Goal: Complete application form

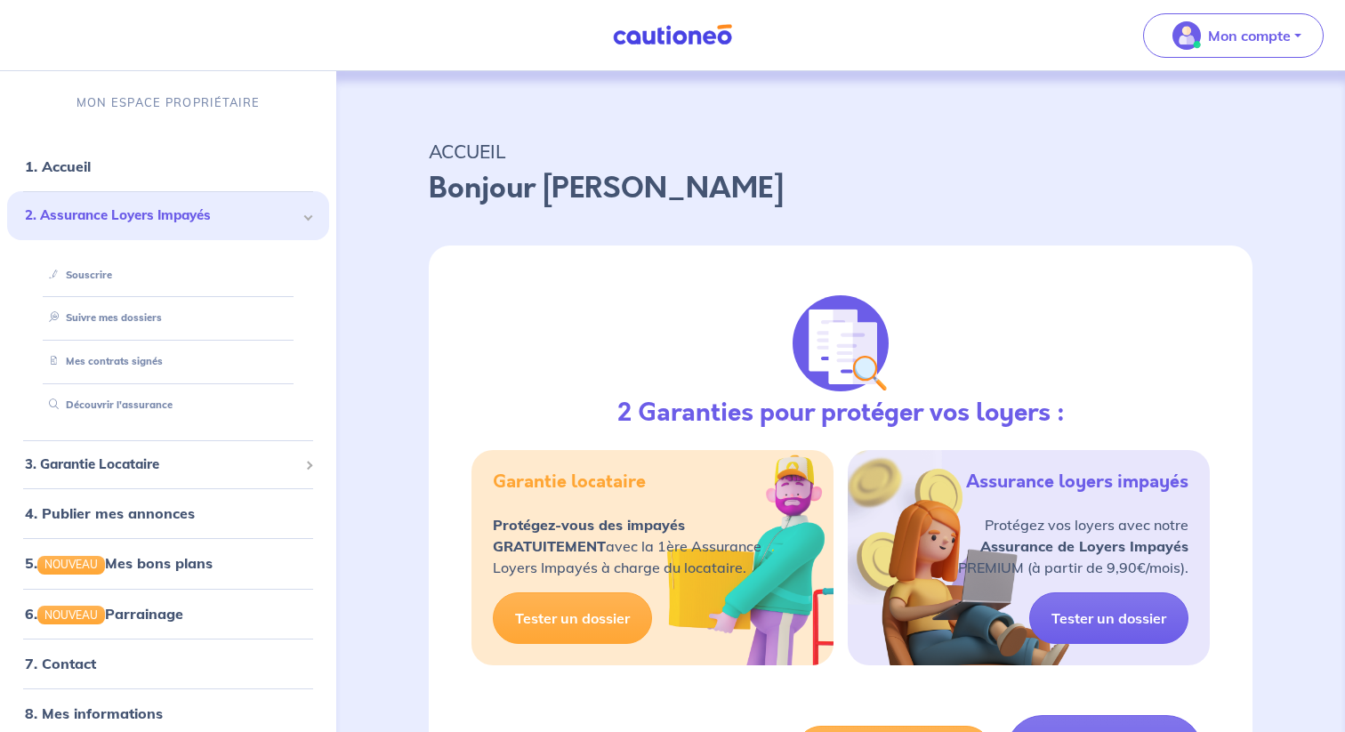
scroll to position [64, 0]
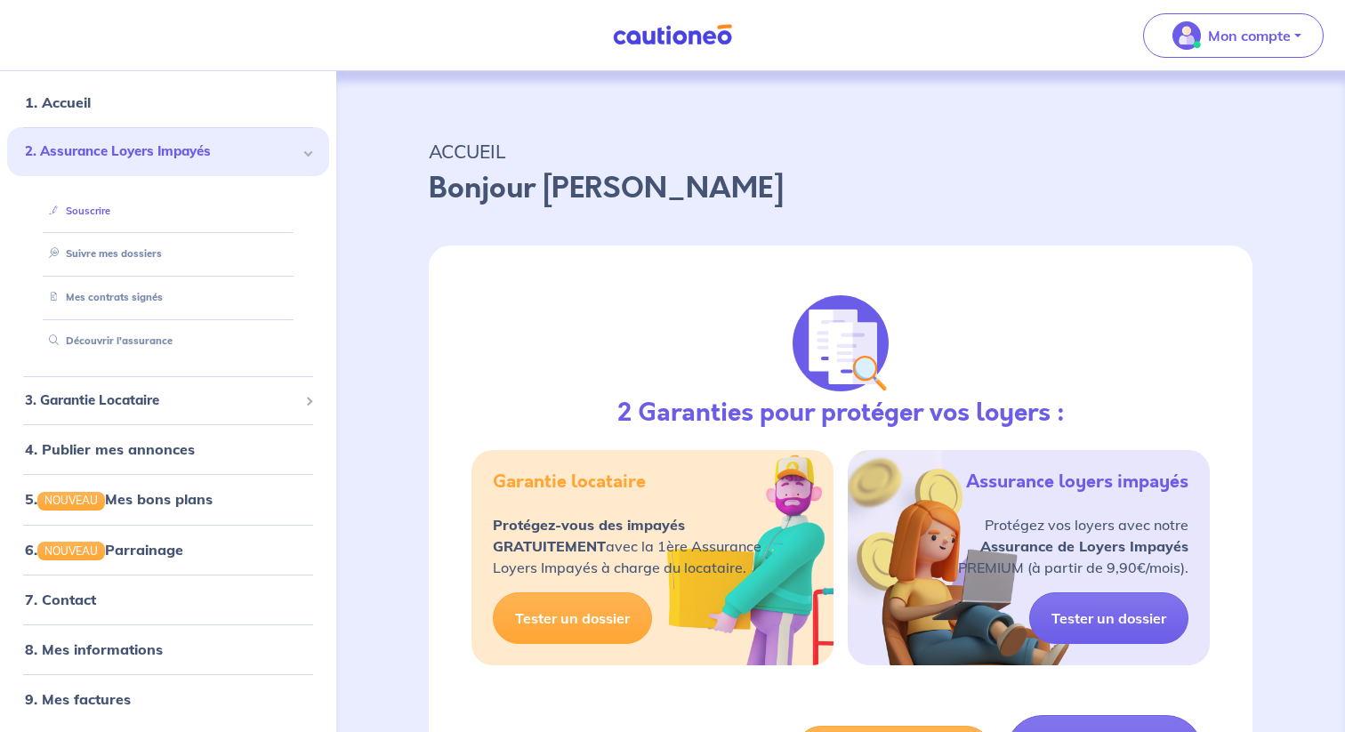
click at [101, 213] on link "Souscrire" at bounding box center [76, 211] width 69 height 12
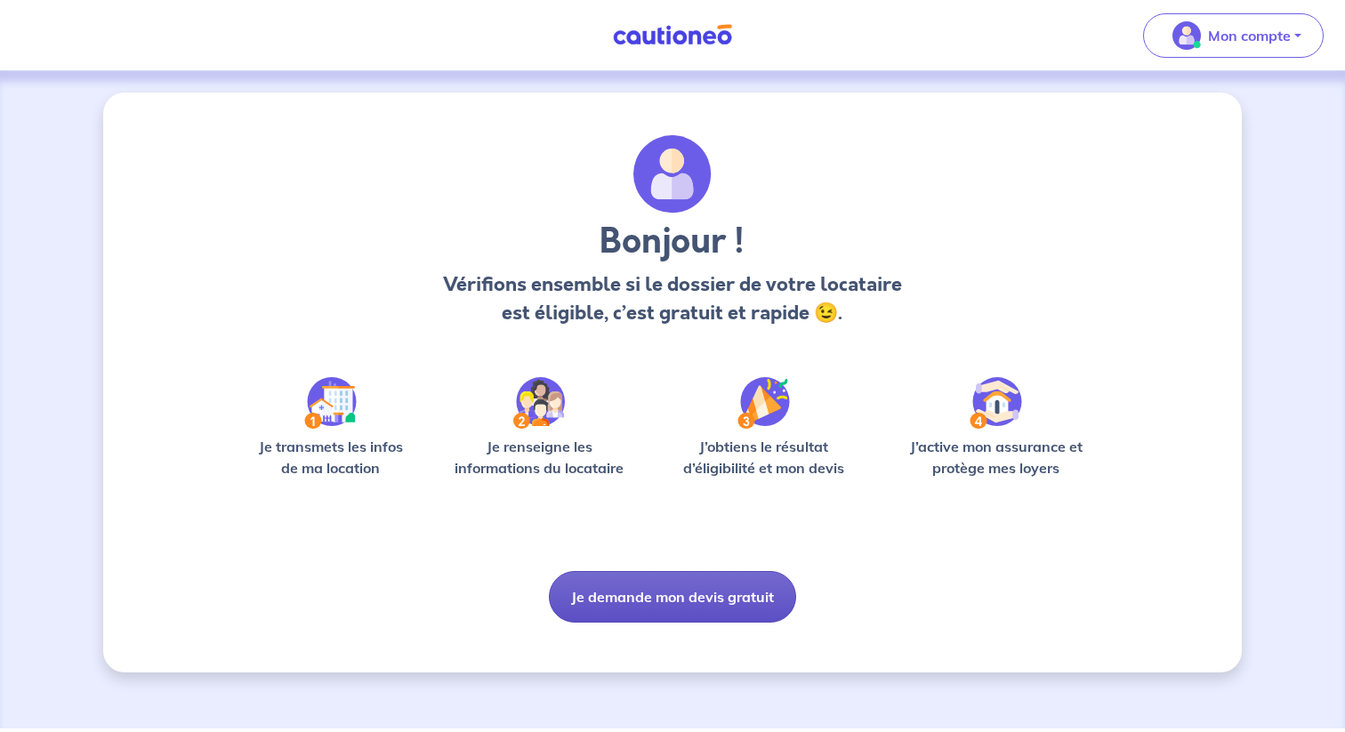
click at [708, 603] on button "Je demande mon devis gratuit" at bounding box center [672, 597] width 247 height 52
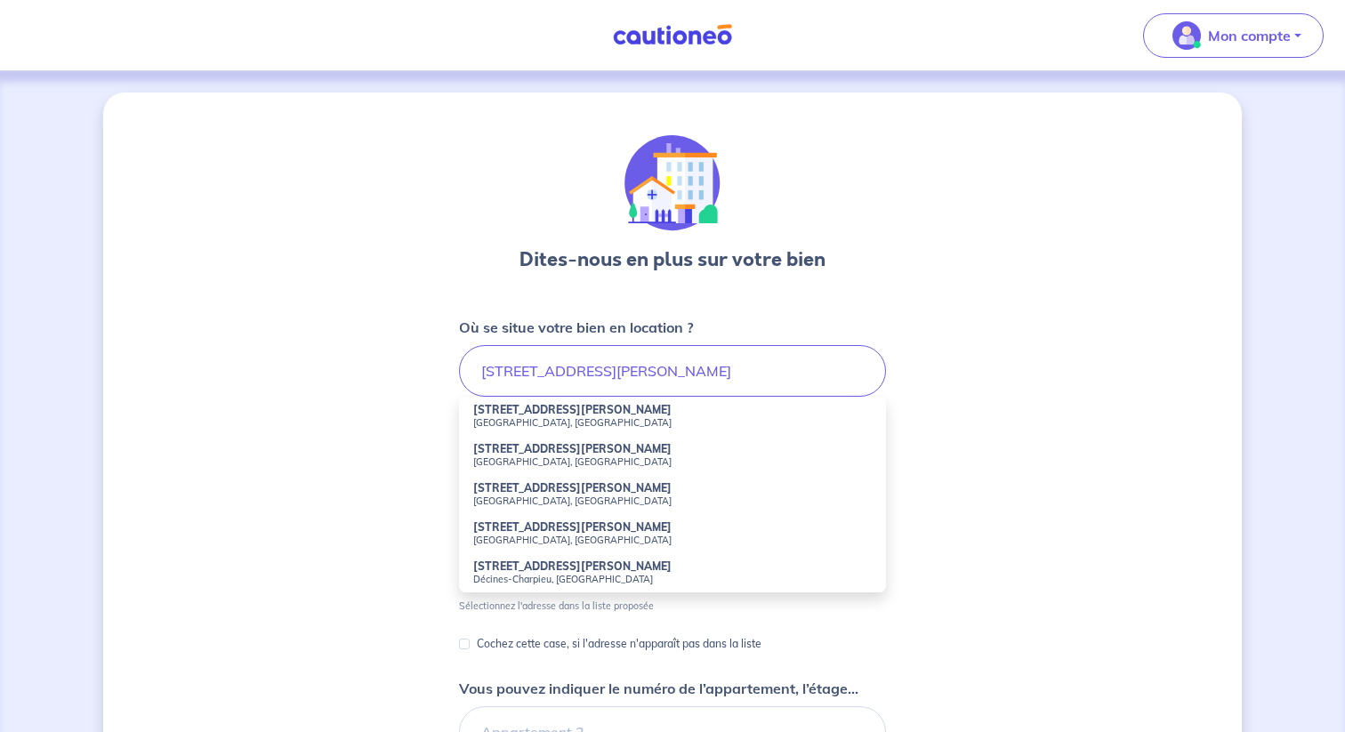
click at [535, 468] on li "1 Rue Marcellin Berthelot Montreuil, France" at bounding box center [672, 455] width 427 height 39
type input "1 Rue Marcellin Berthelot, Montreuil, France"
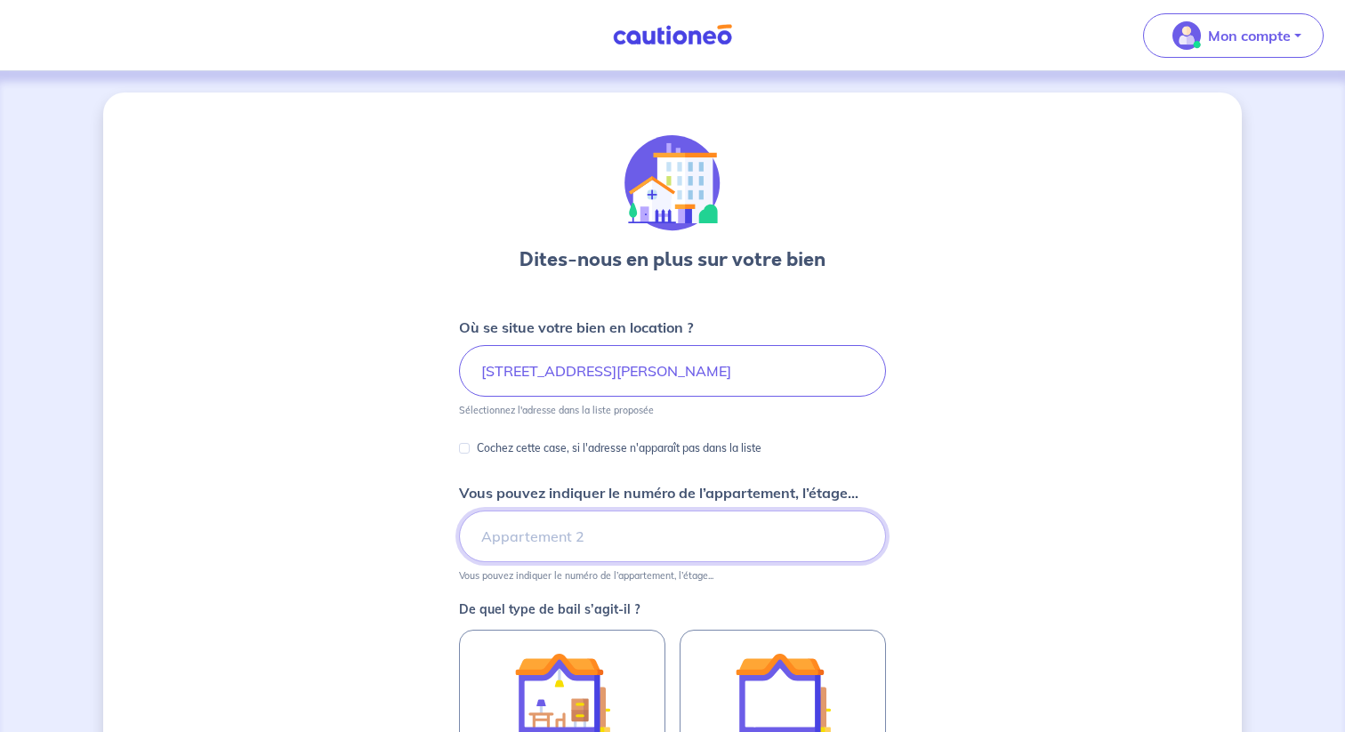
click at [559, 531] on input "Vous pouvez indiquer le numéro de l’appartement, l’étage..." at bounding box center [672, 537] width 427 height 52
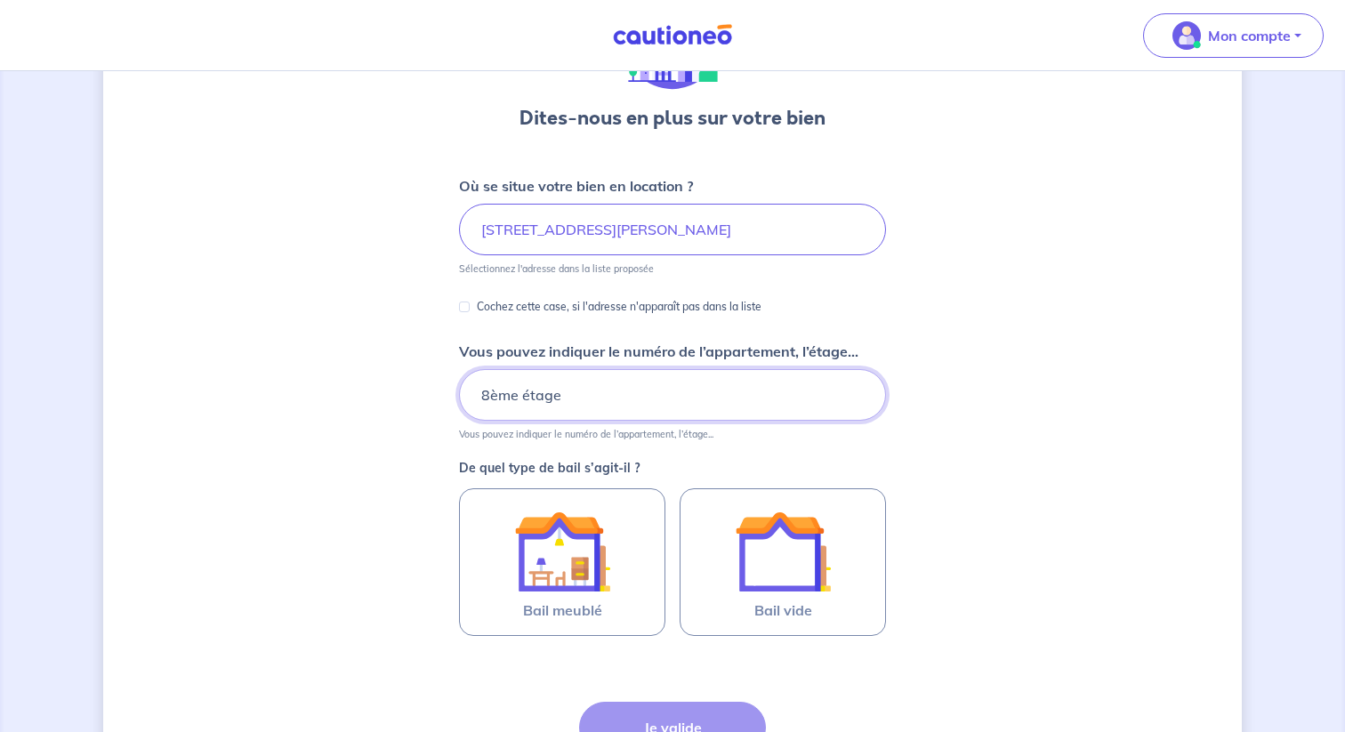
scroll to position [227, 0]
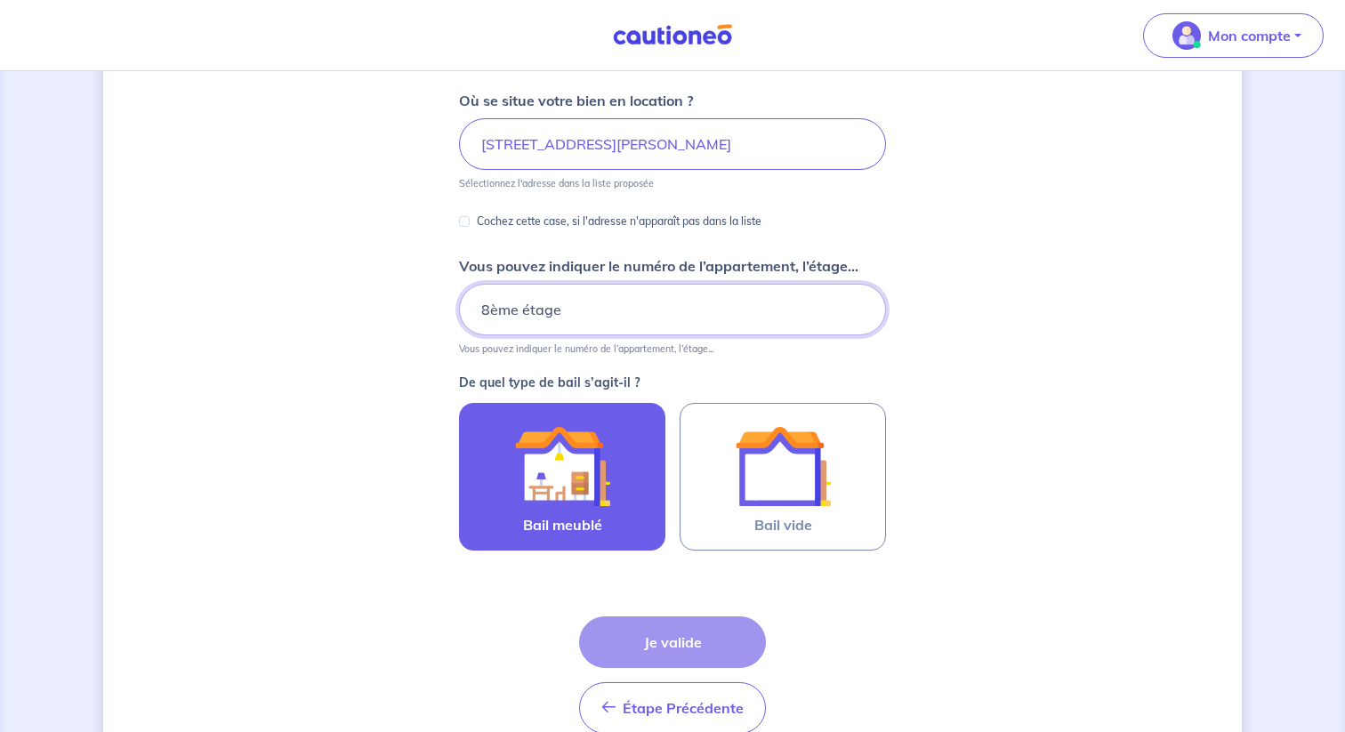
type input "8ème étage"
click at [564, 461] on img at bounding box center [562, 466] width 96 height 96
click at [0, 0] on input "Bail meublé" at bounding box center [0, 0] width 0 height 0
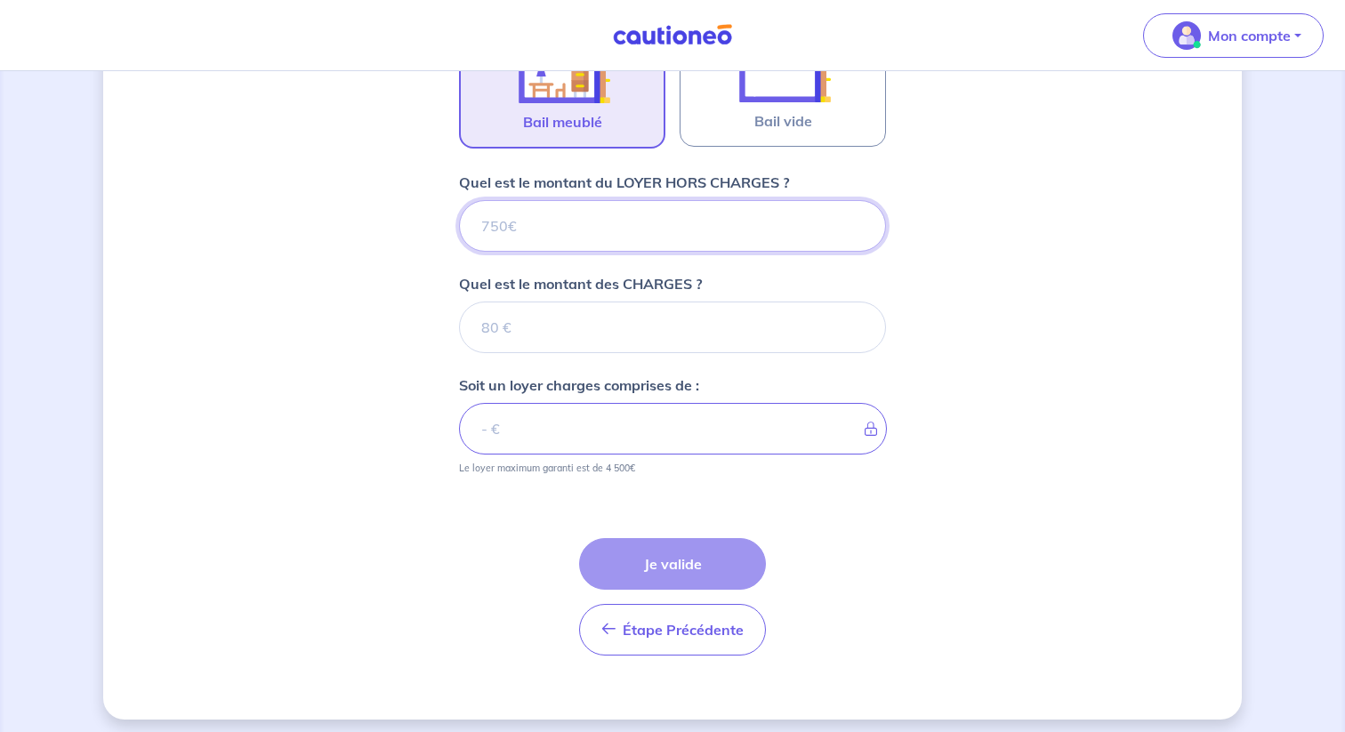
scroll to position [640, 0]
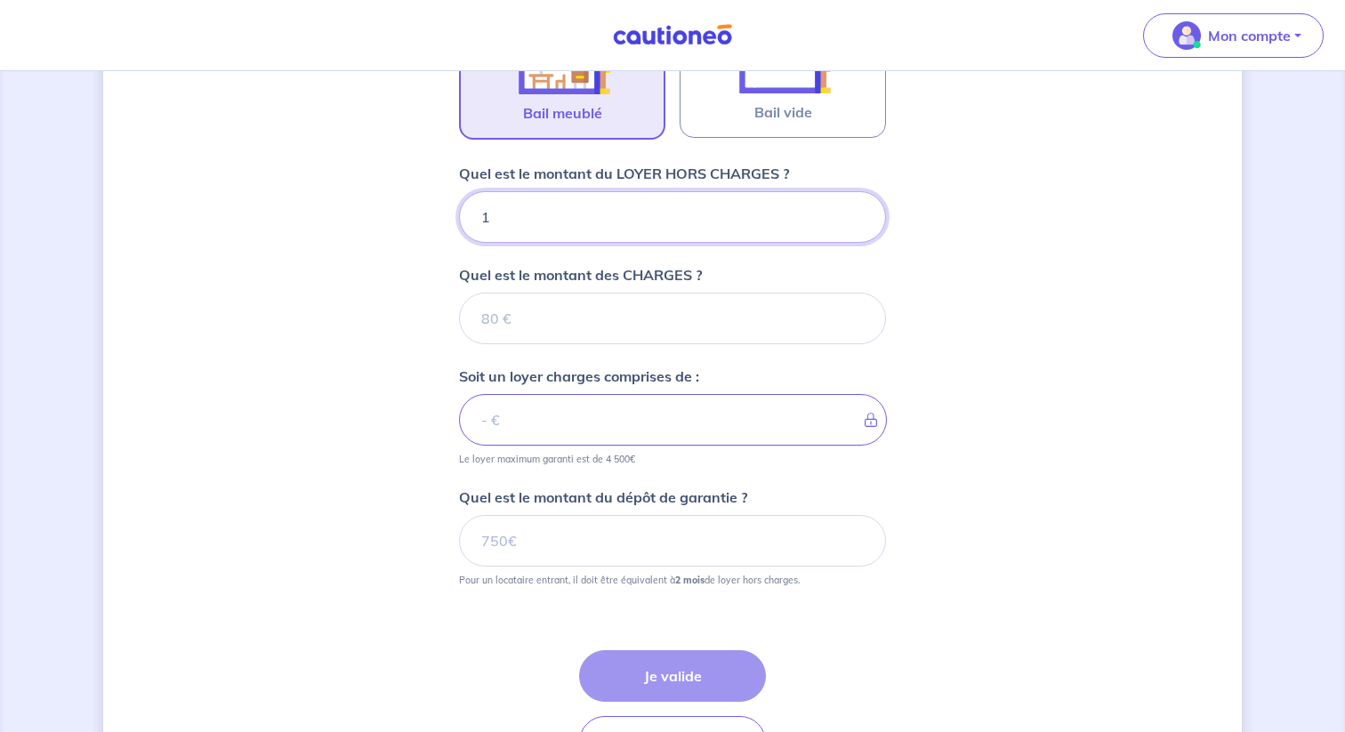
type input "13"
type input "139"
type input "1390"
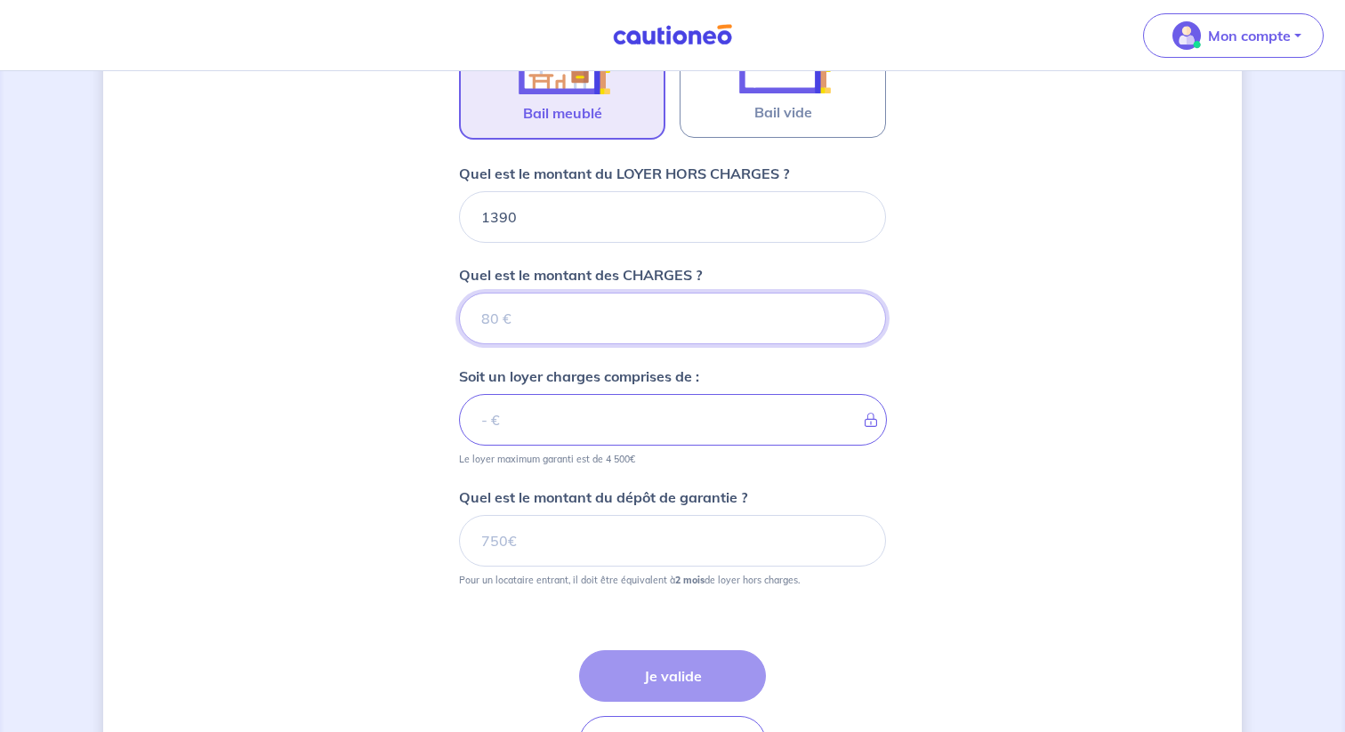
click at [580, 318] on input "Quel est le montant des CHARGES ?" at bounding box center [672, 319] width 427 height 52
type input "150"
type input "1540"
type input "150"
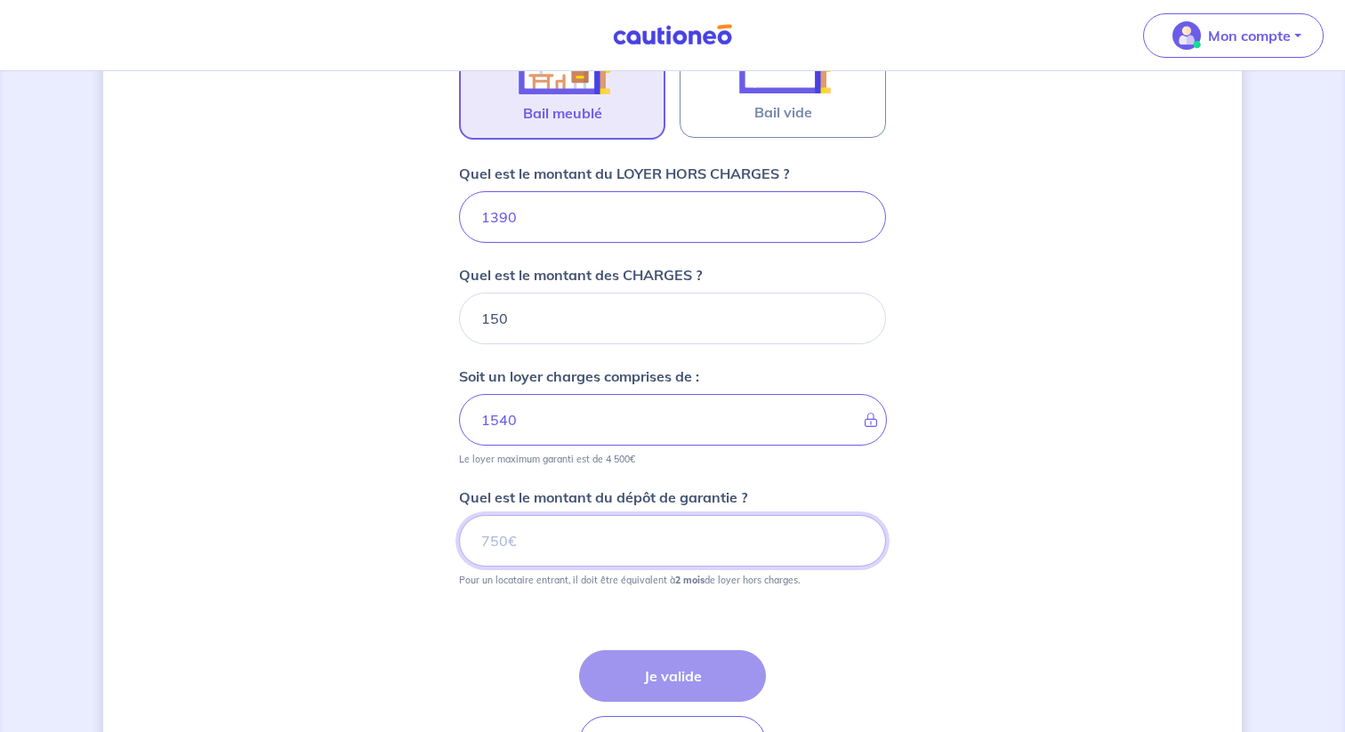
click at [563, 548] on input "Quel est le montant du dépôt de garantie ?" at bounding box center [672, 541] width 427 height 52
type input "2780"
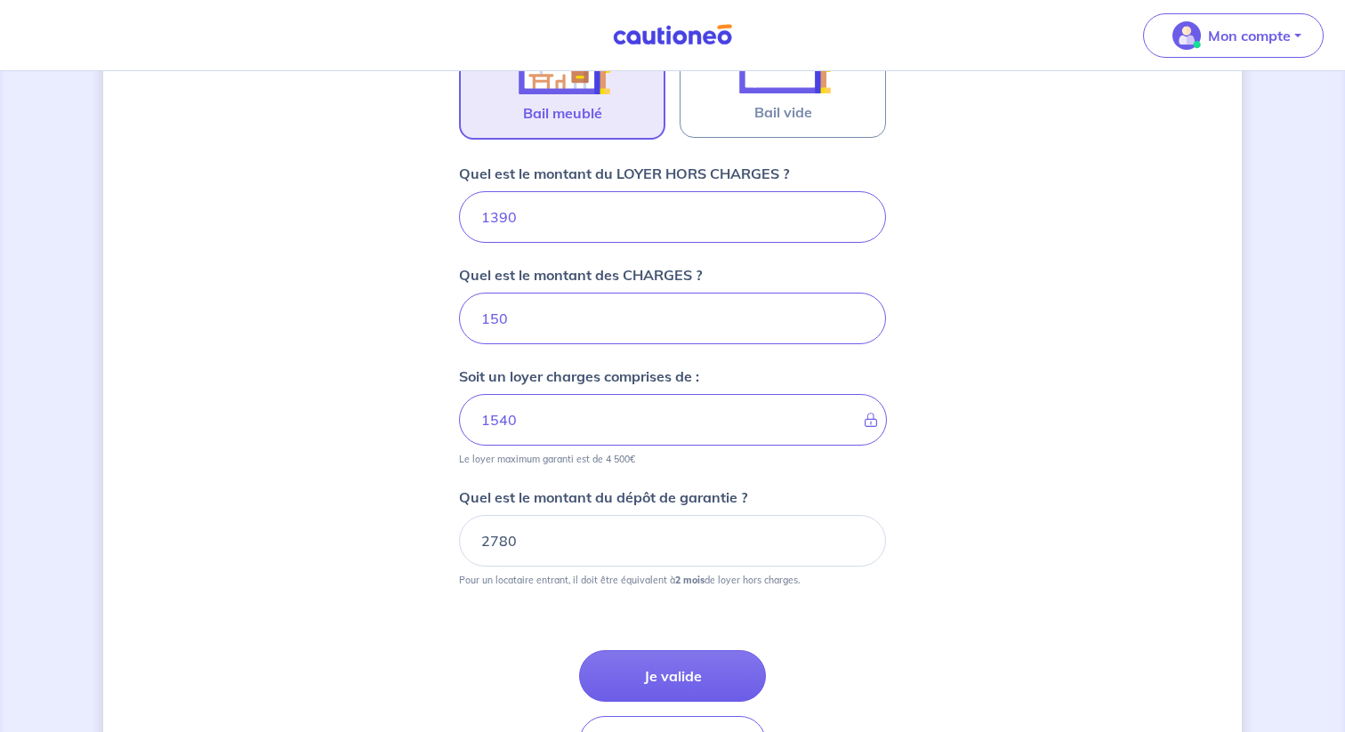
scroll to position [761, 0]
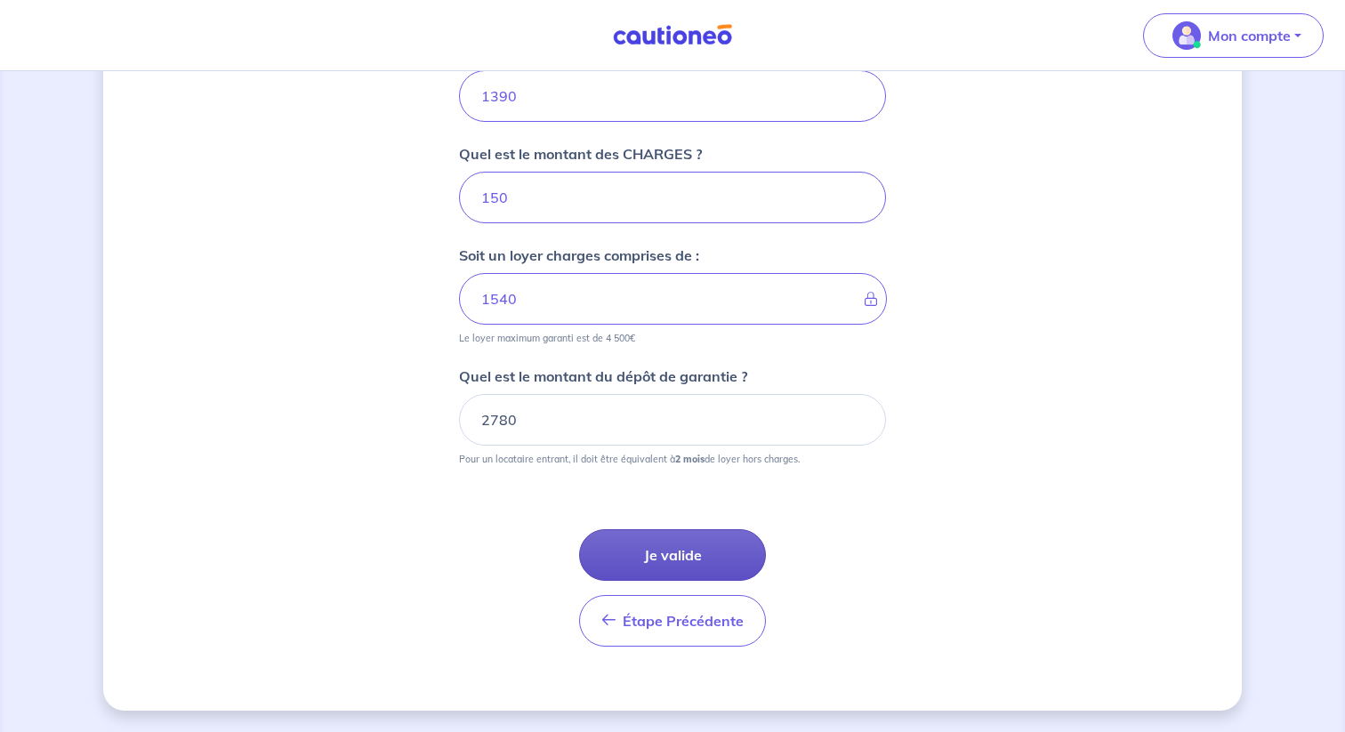
click at [661, 560] on button "Je valide" at bounding box center [672, 555] width 187 height 52
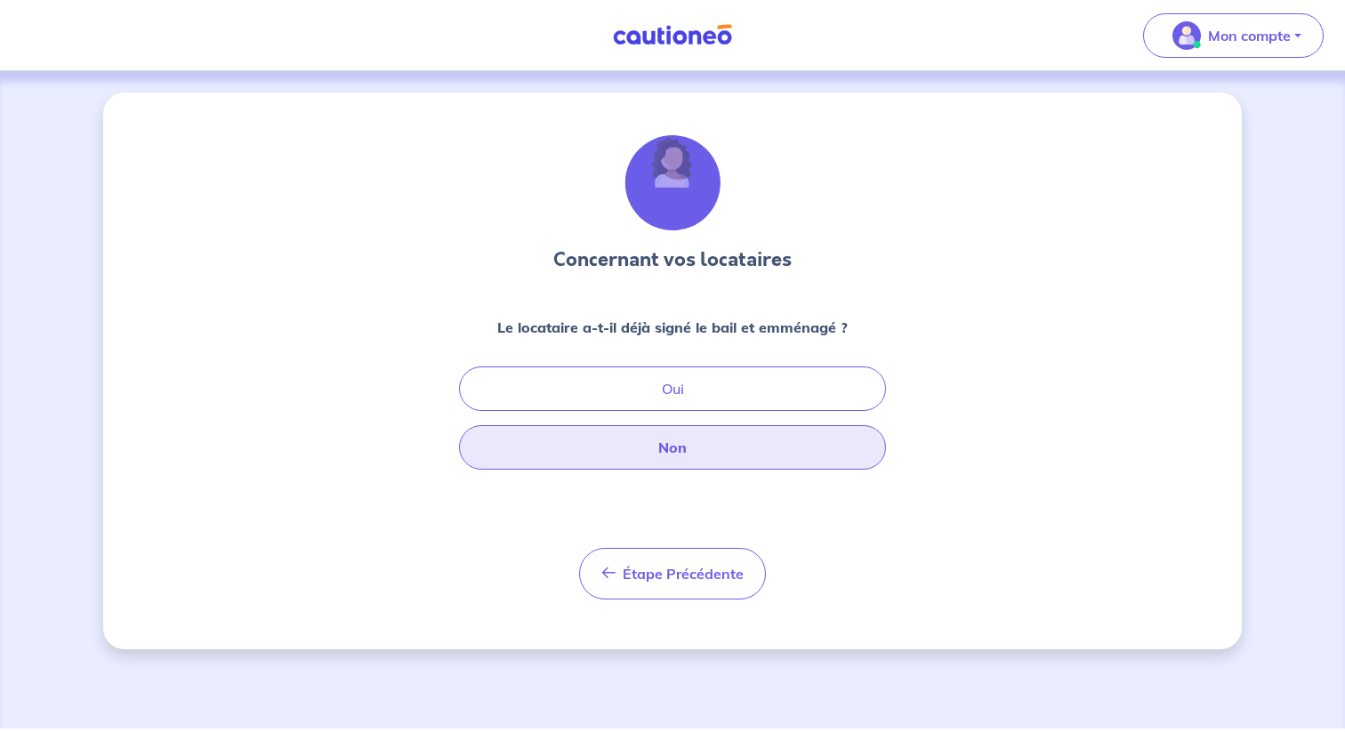
click at [697, 454] on button "Non" at bounding box center [672, 447] width 427 height 44
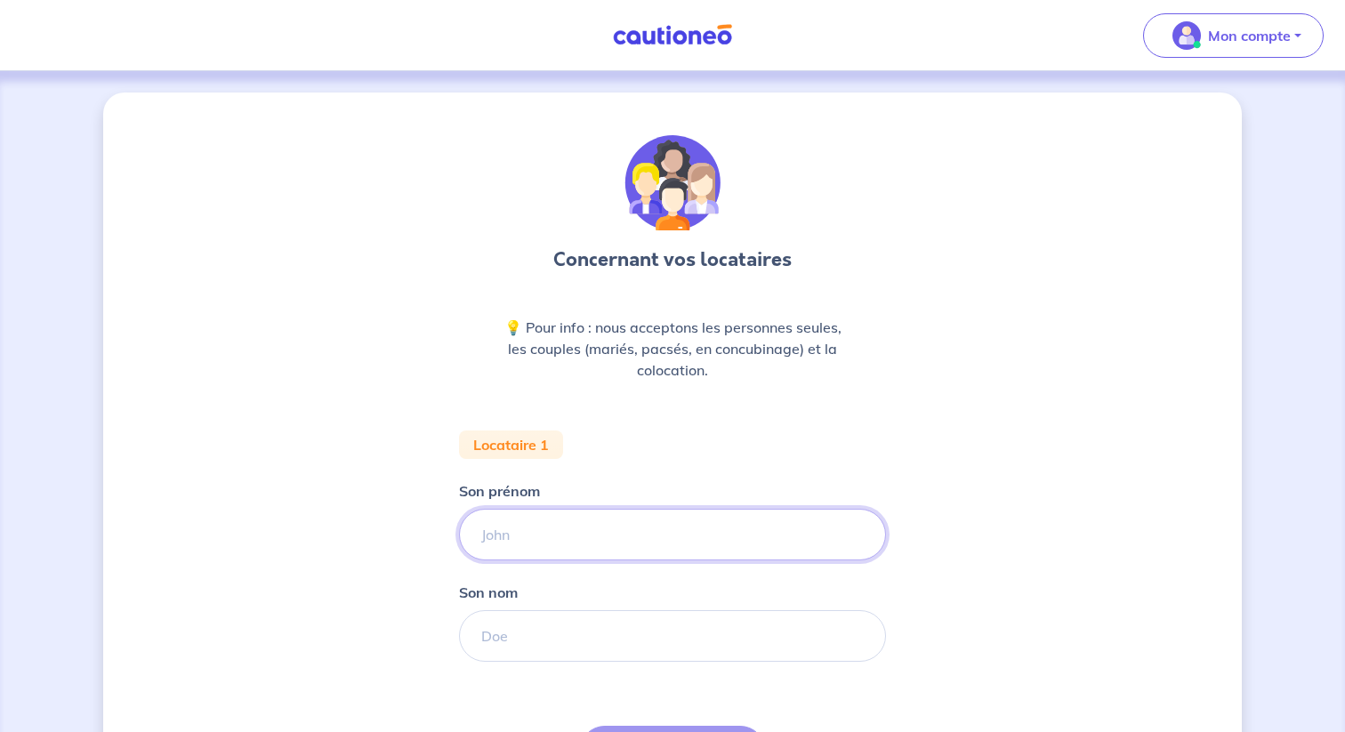
click at [616, 539] on input "Son prénom" at bounding box center [672, 535] width 427 height 52
type input "Julien"
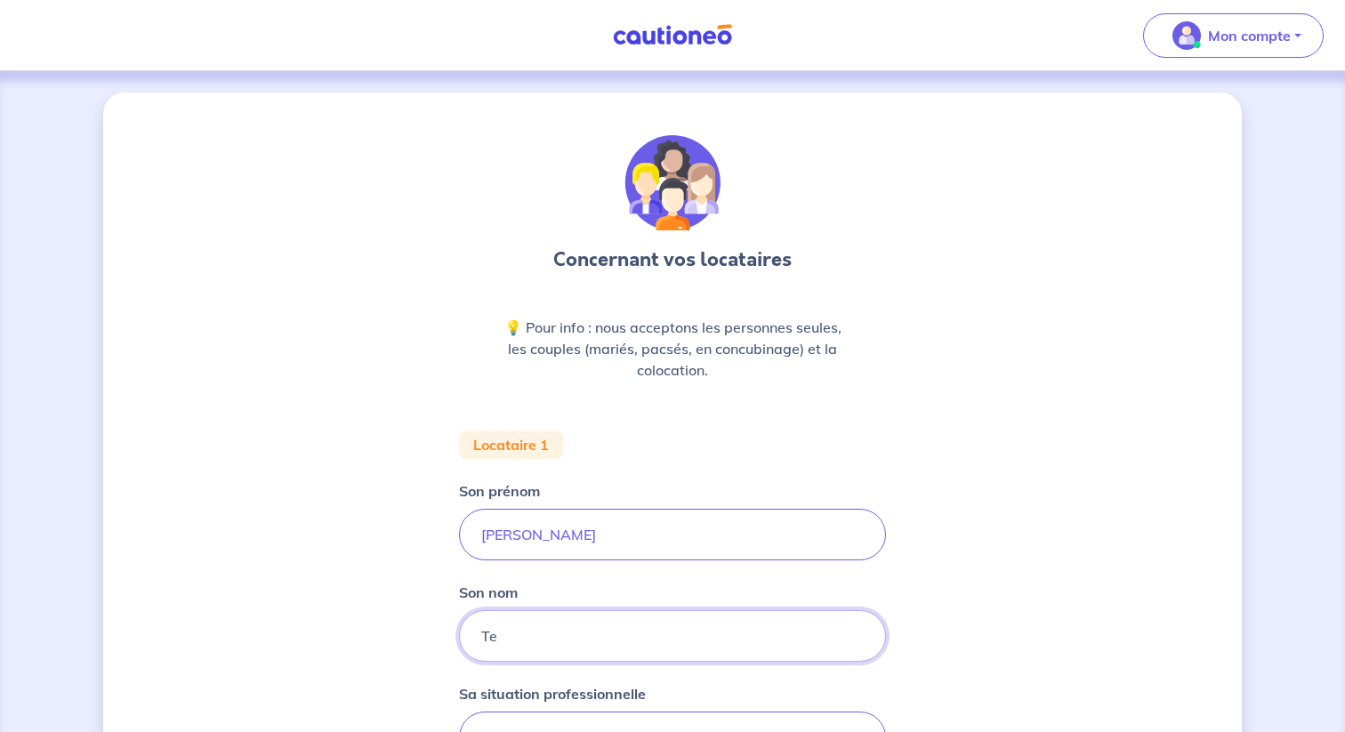
type input "T"
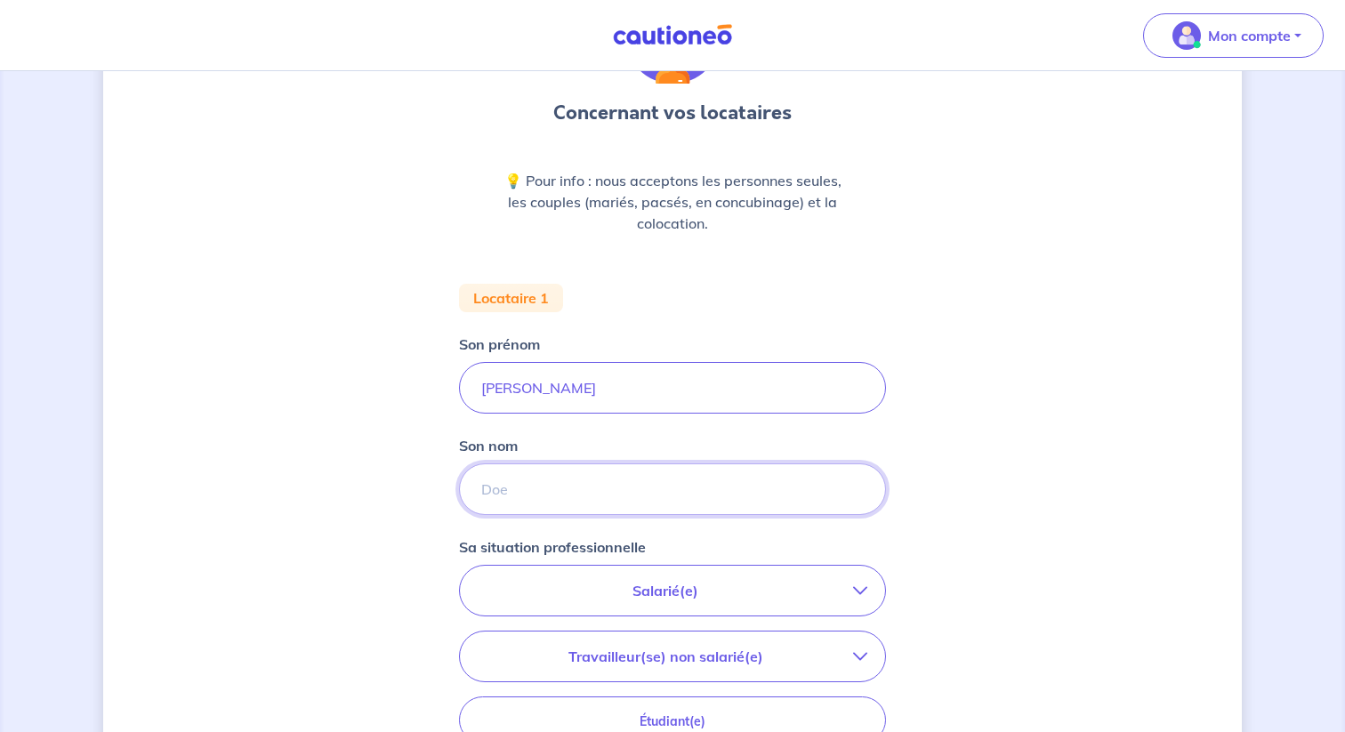
scroll to position [242, 0]
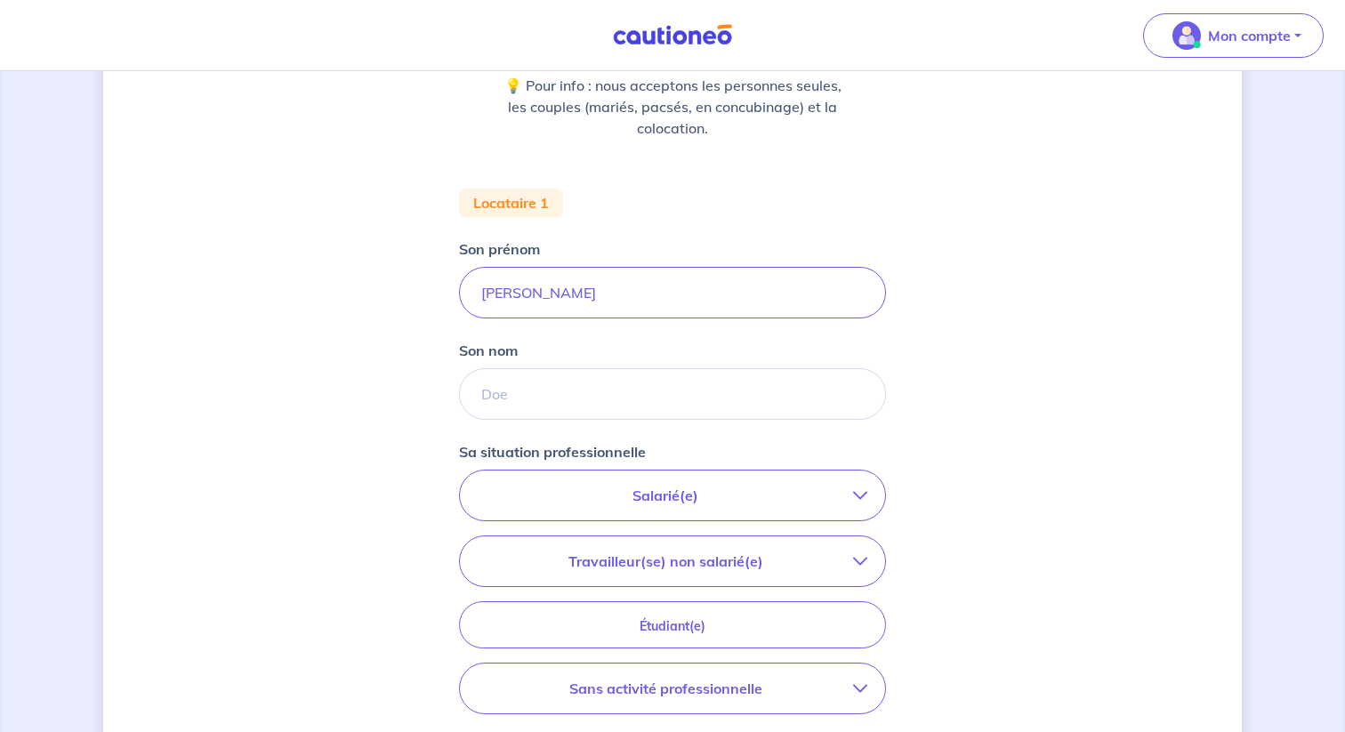
click at [666, 500] on p "Salarié(e)" at bounding box center [665, 495] width 375 height 21
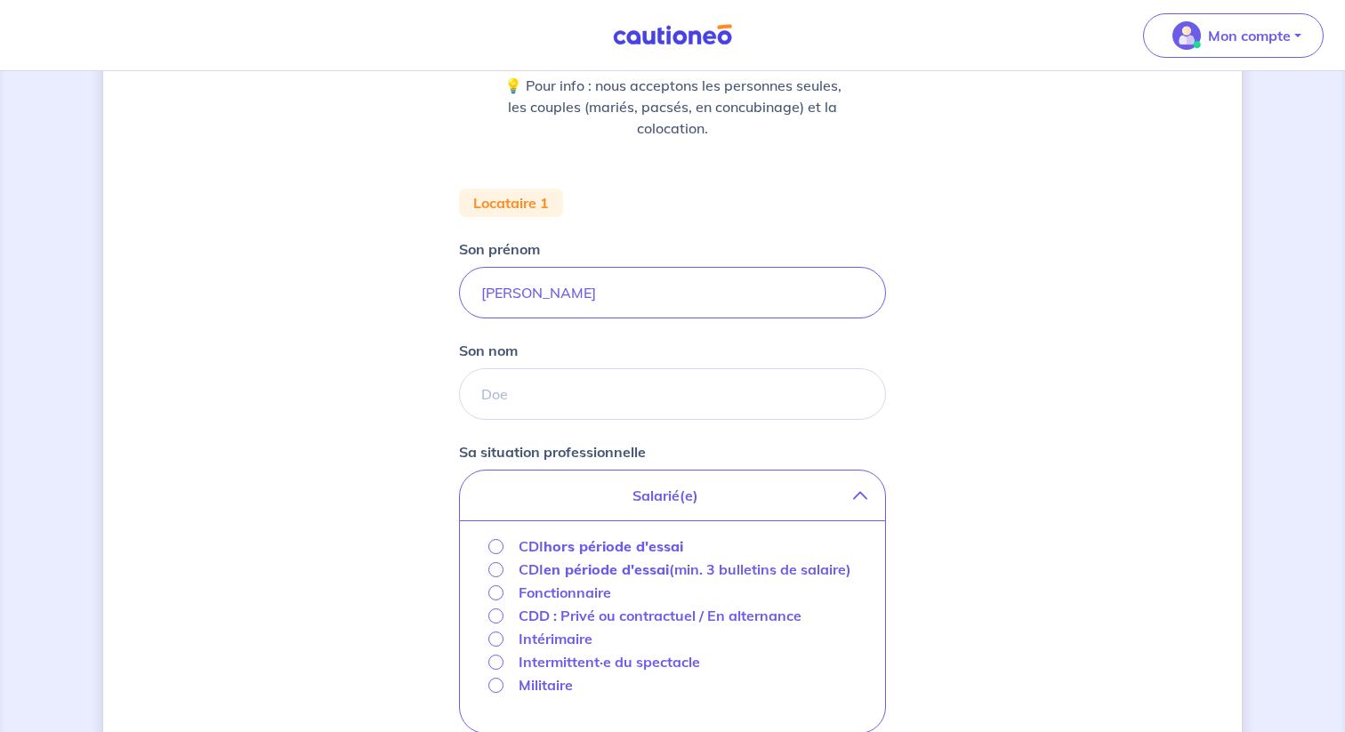
click at [666, 500] on p "Salarié(e)" at bounding box center [665, 495] width 375 height 21
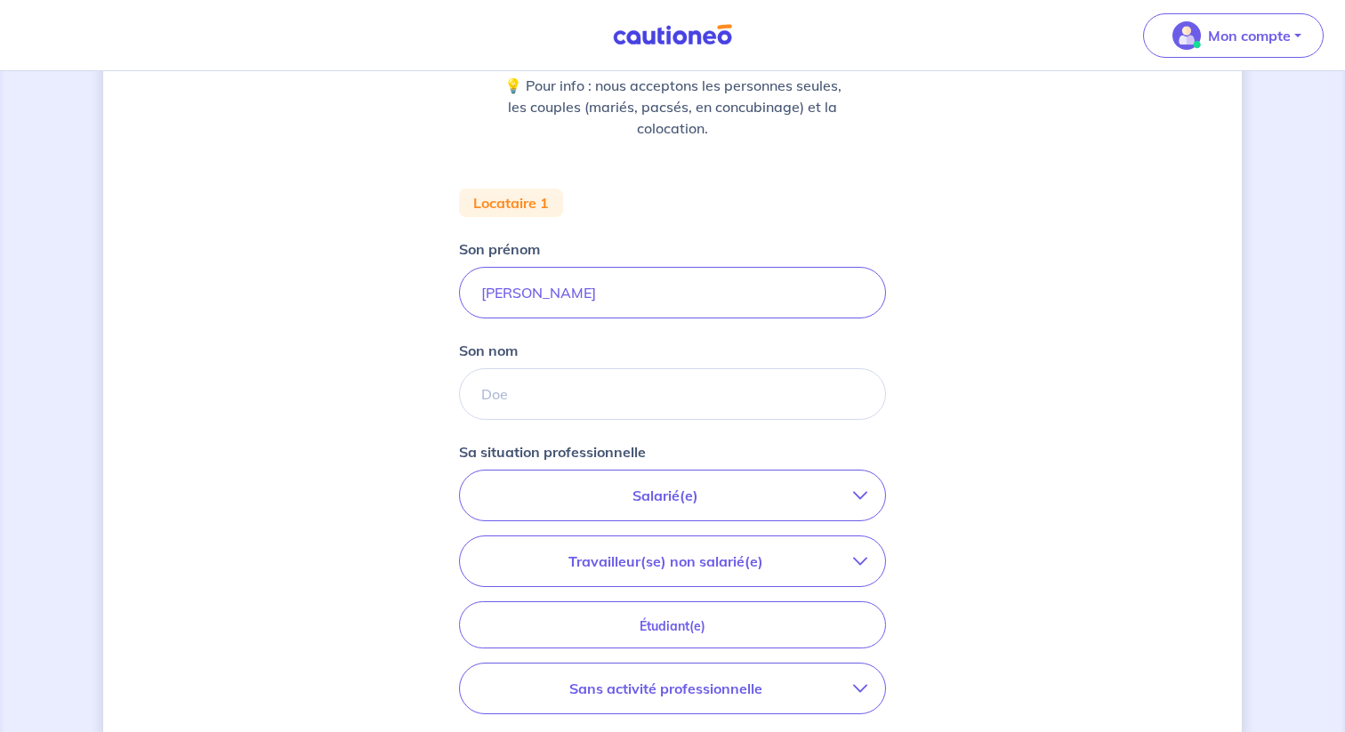
click at [640, 566] on p "Travailleur(se) non salarié(e)" at bounding box center [665, 561] width 375 height 21
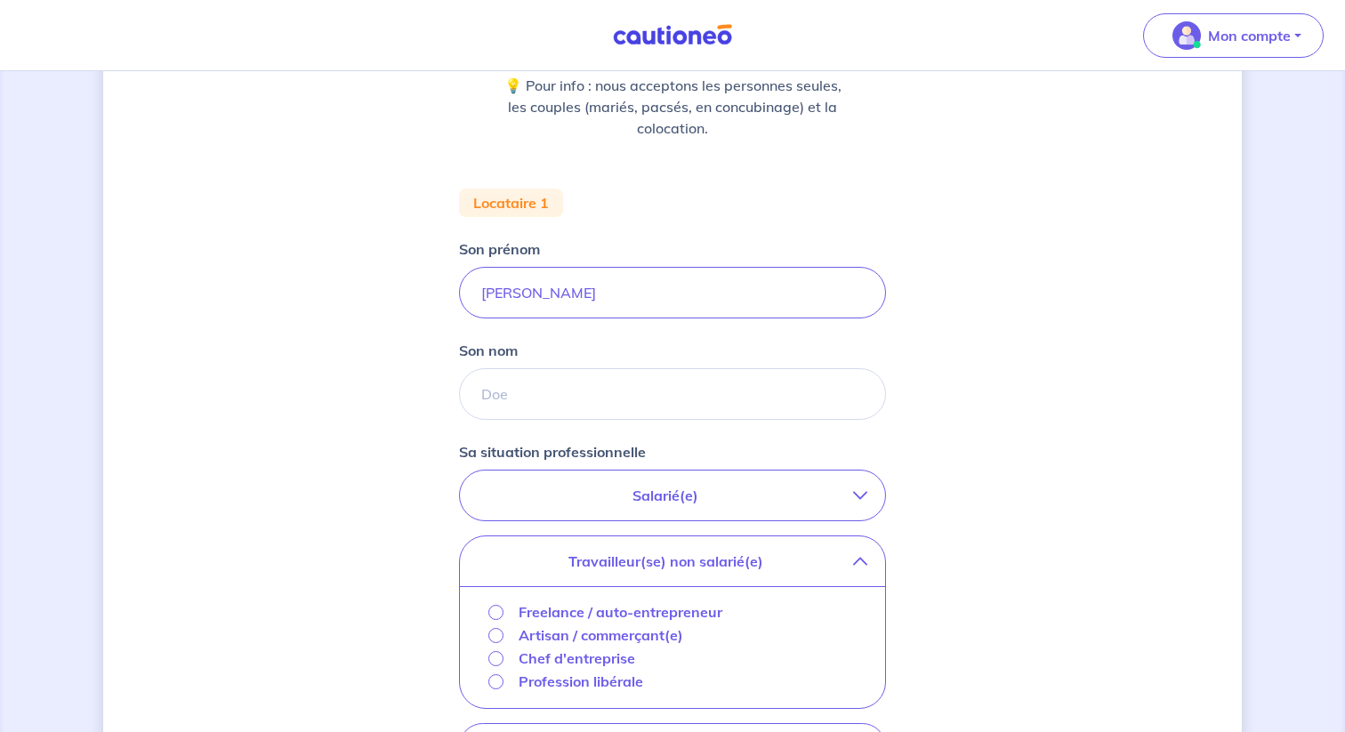
click at [586, 639] on p "Artisan / commerçant(e)" at bounding box center [601, 635] width 165 height 21
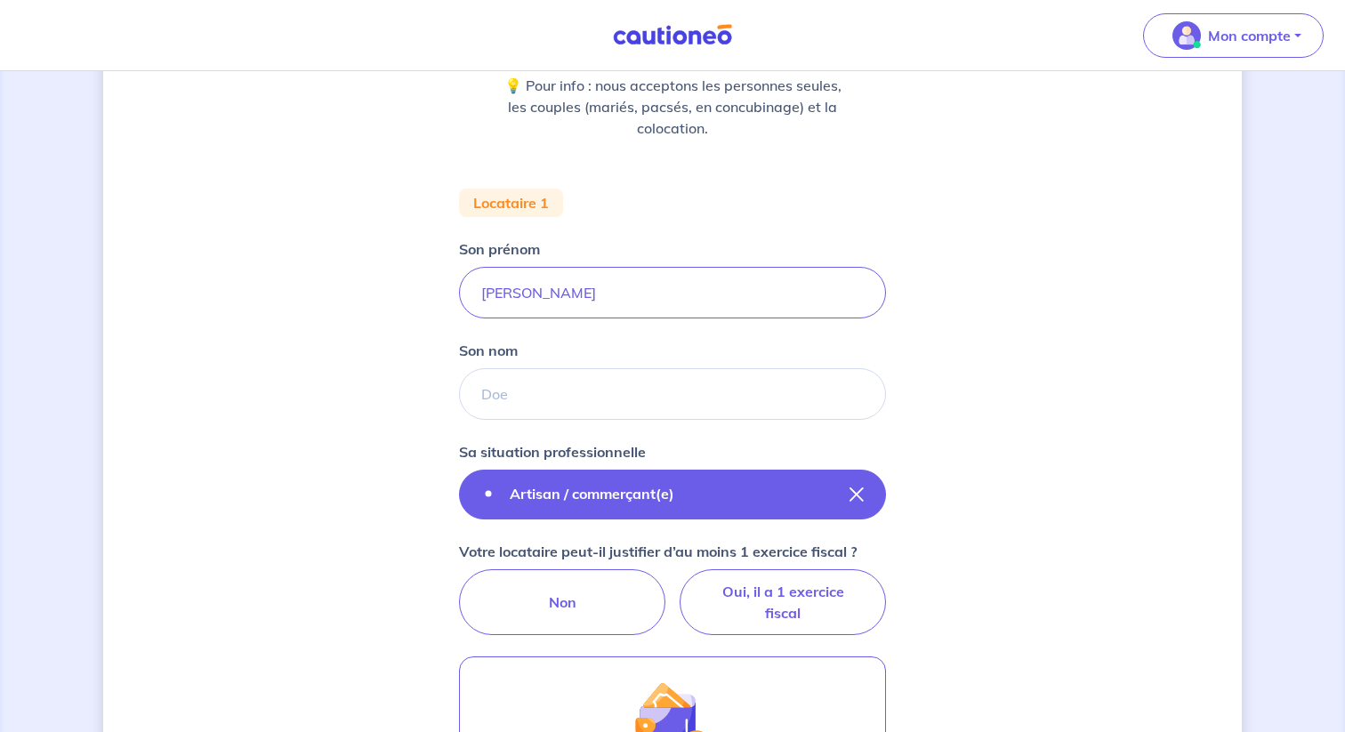
click at [638, 478] on button "Artisan / commerçant(e)" at bounding box center [672, 495] width 427 height 50
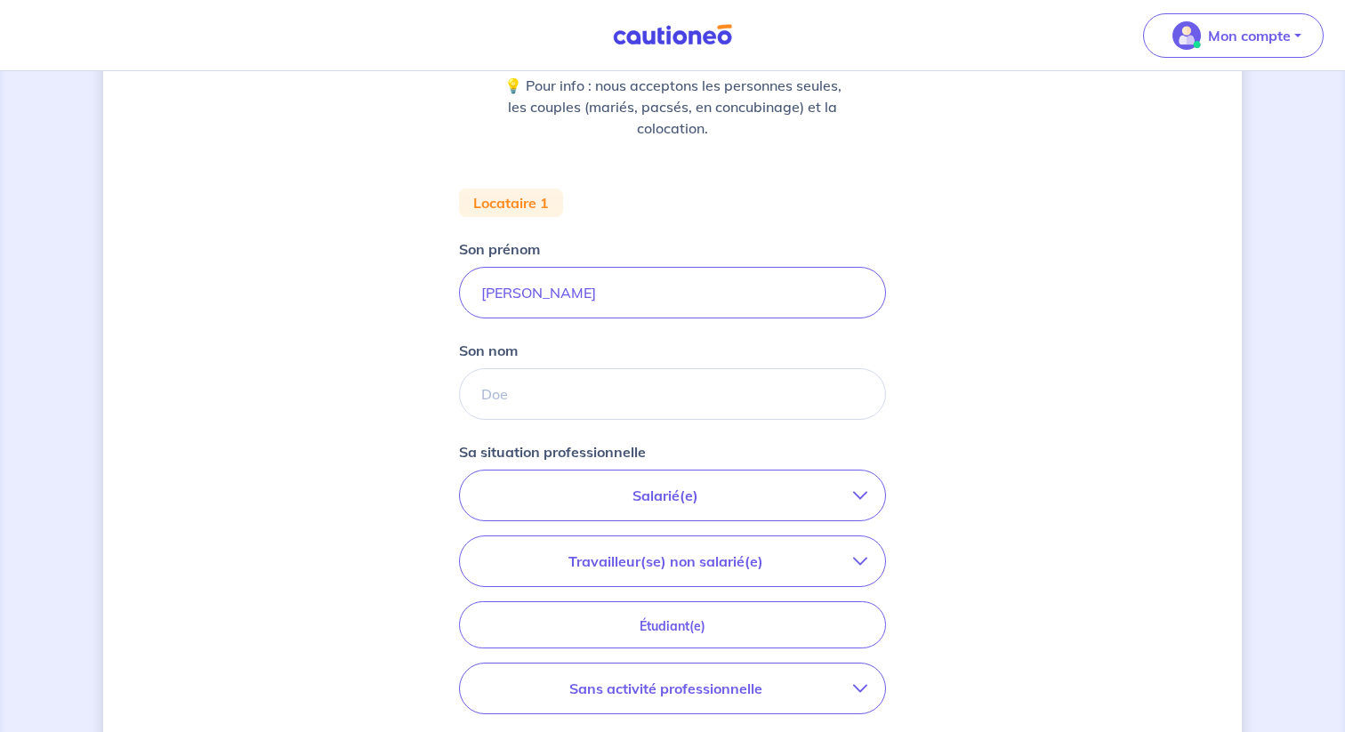
click at [713, 552] on p "Travailleur(se) non salarié(e)" at bounding box center [665, 561] width 375 height 21
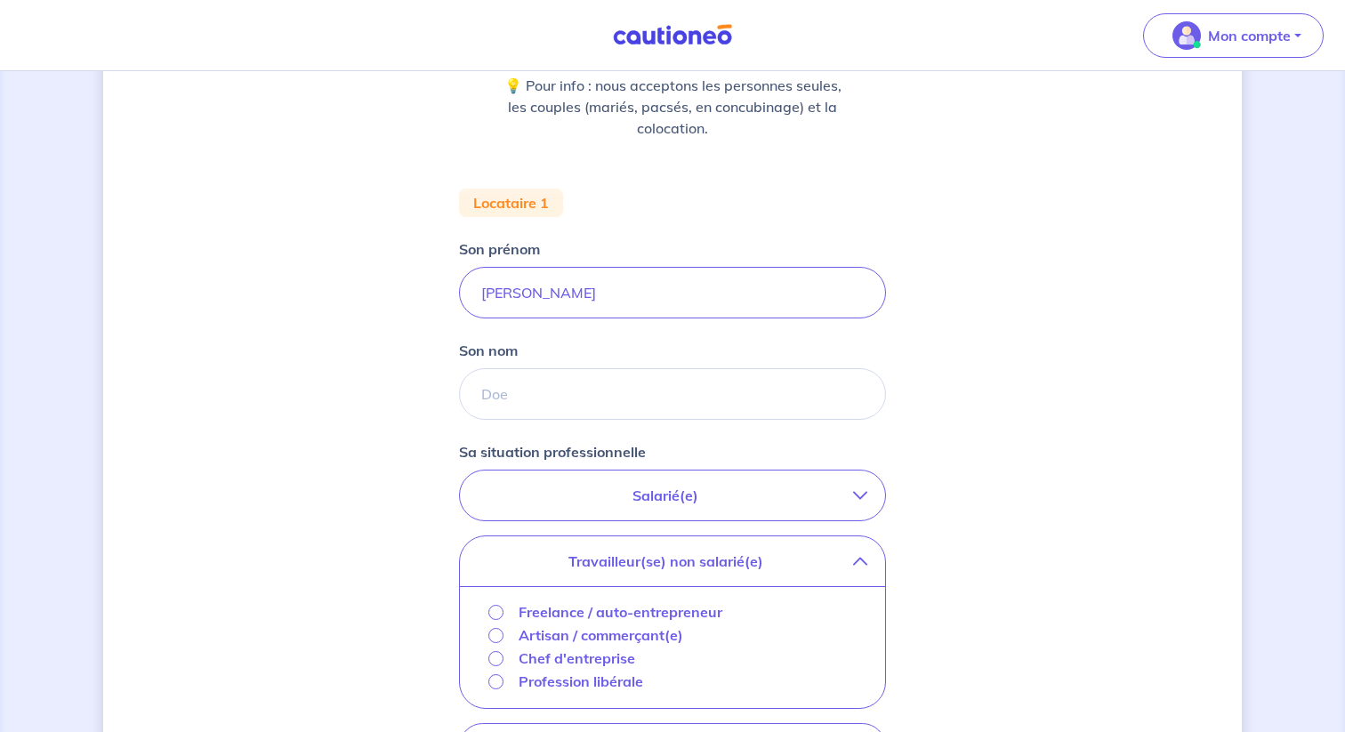
click at [618, 615] on p "Freelance / auto-entrepreneur" at bounding box center [621, 611] width 204 height 21
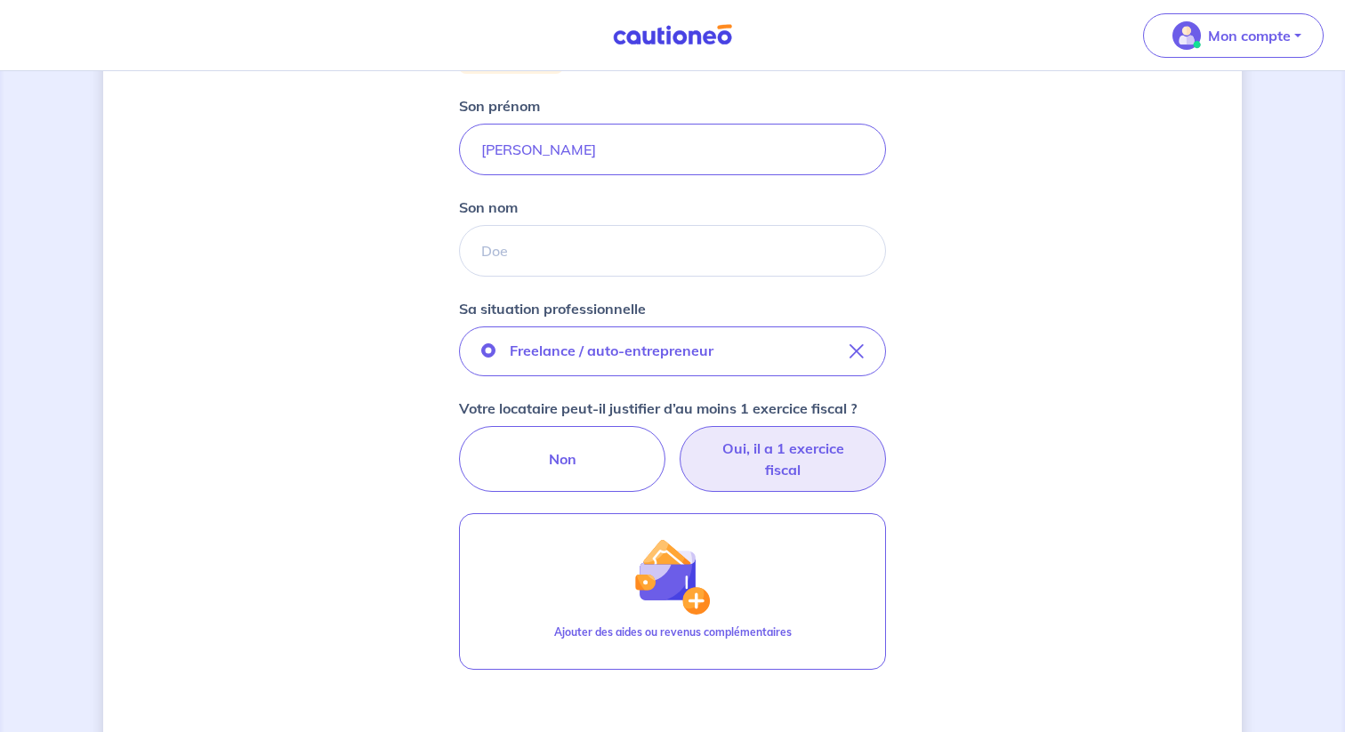
scroll to position [388, 0]
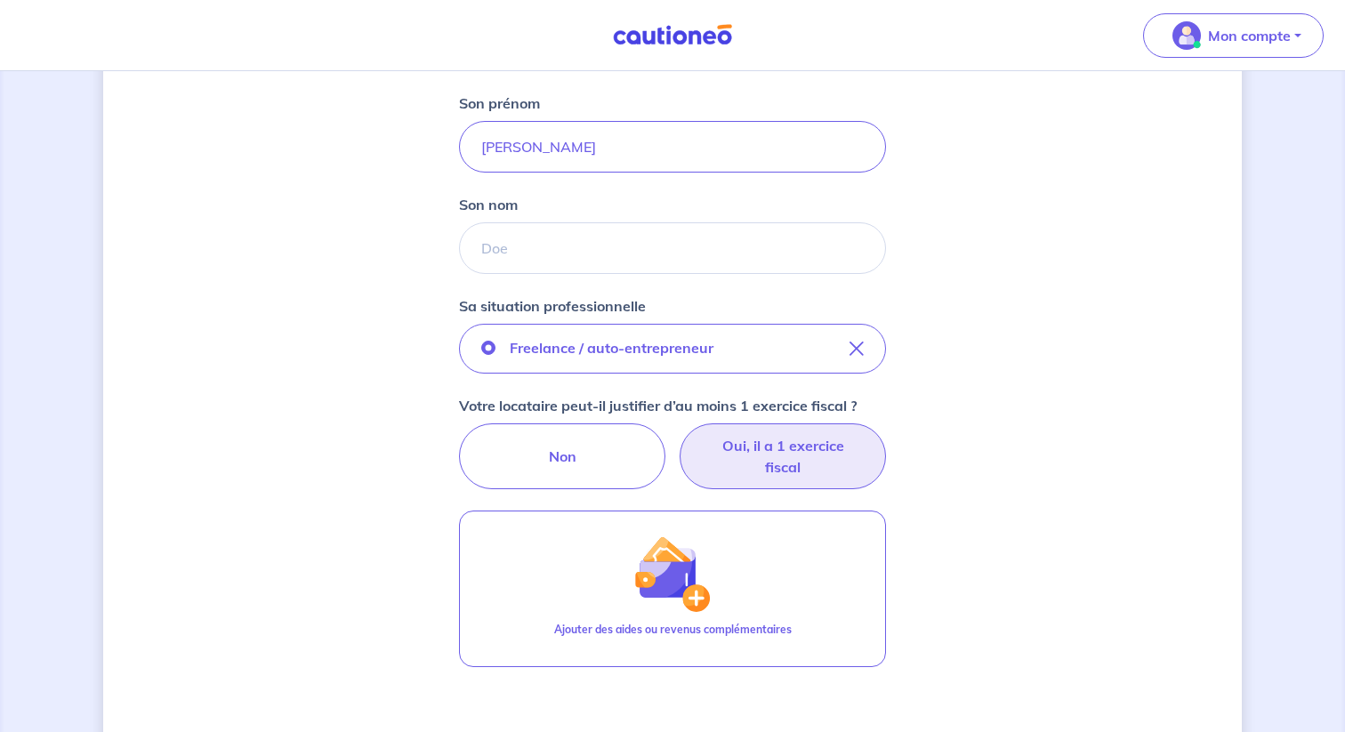
click at [762, 457] on label "Oui, il a 1 exercice fiscal" at bounding box center [783, 456] width 206 height 66
click at [679, 435] on input "Oui, il a 1 exercice fiscal" at bounding box center [673, 429] width 12 height 12
radio input "true"
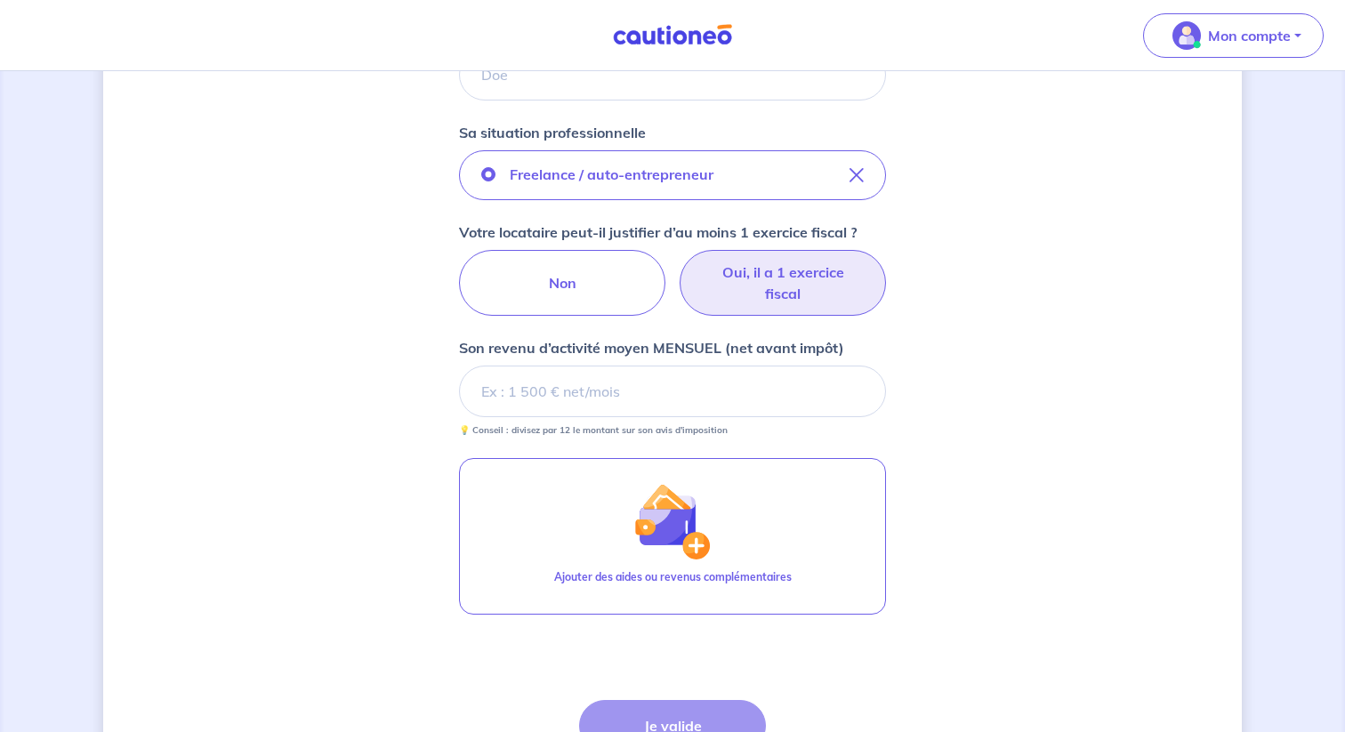
scroll to position [580, 0]
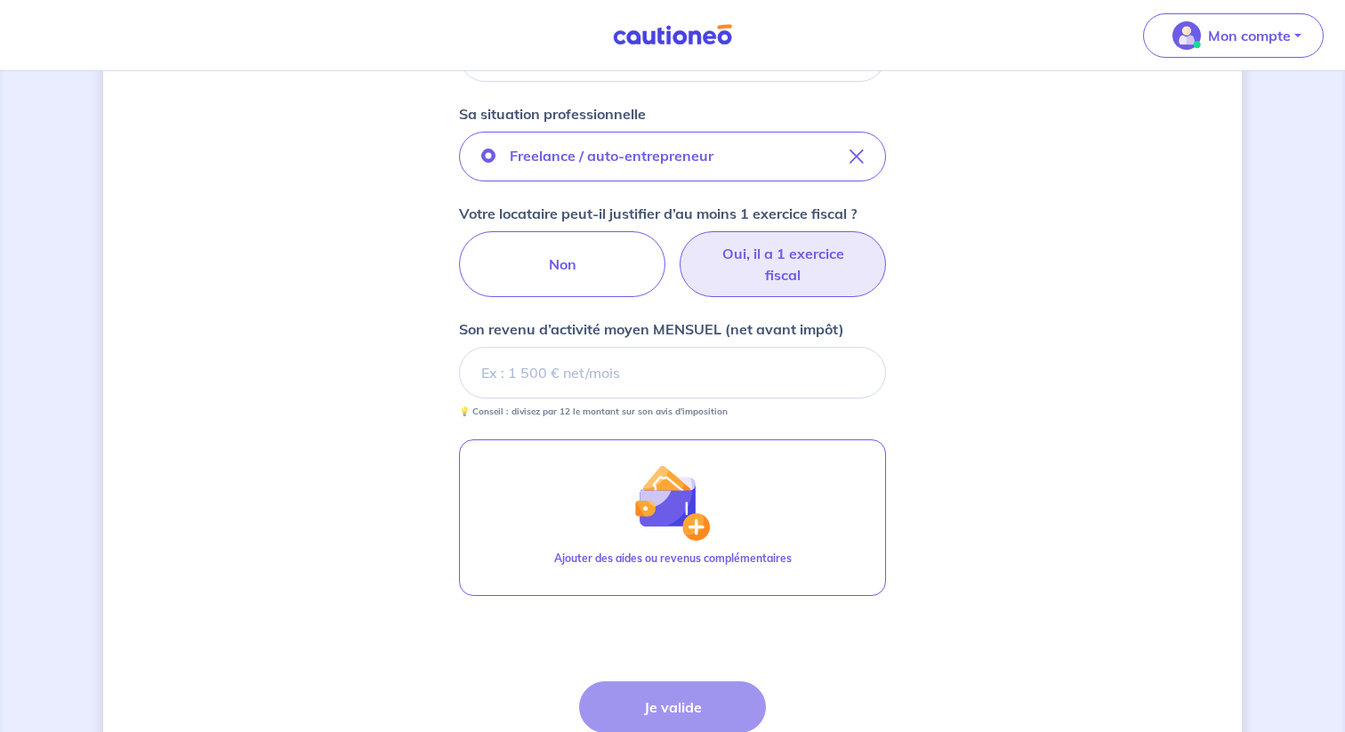
click at [698, 328] on p "Son revenu d’activité moyen MENSUEL (net avant impôt)" at bounding box center [651, 328] width 385 height 21
click at [698, 347] on input "Son revenu d’activité moyen MENSUEL (net avant impôt)" at bounding box center [672, 373] width 427 height 52
click at [698, 328] on p "Son revenu d’activité moyen MENSUEL (net avant impôt)" at bounding box center [651, 328] width 385 height 21
click at [698, 347] on input "Son revenu d’activité moyen MENSUEL (net avant impôt)" at bounding box center [672, 373] width 427 height 52
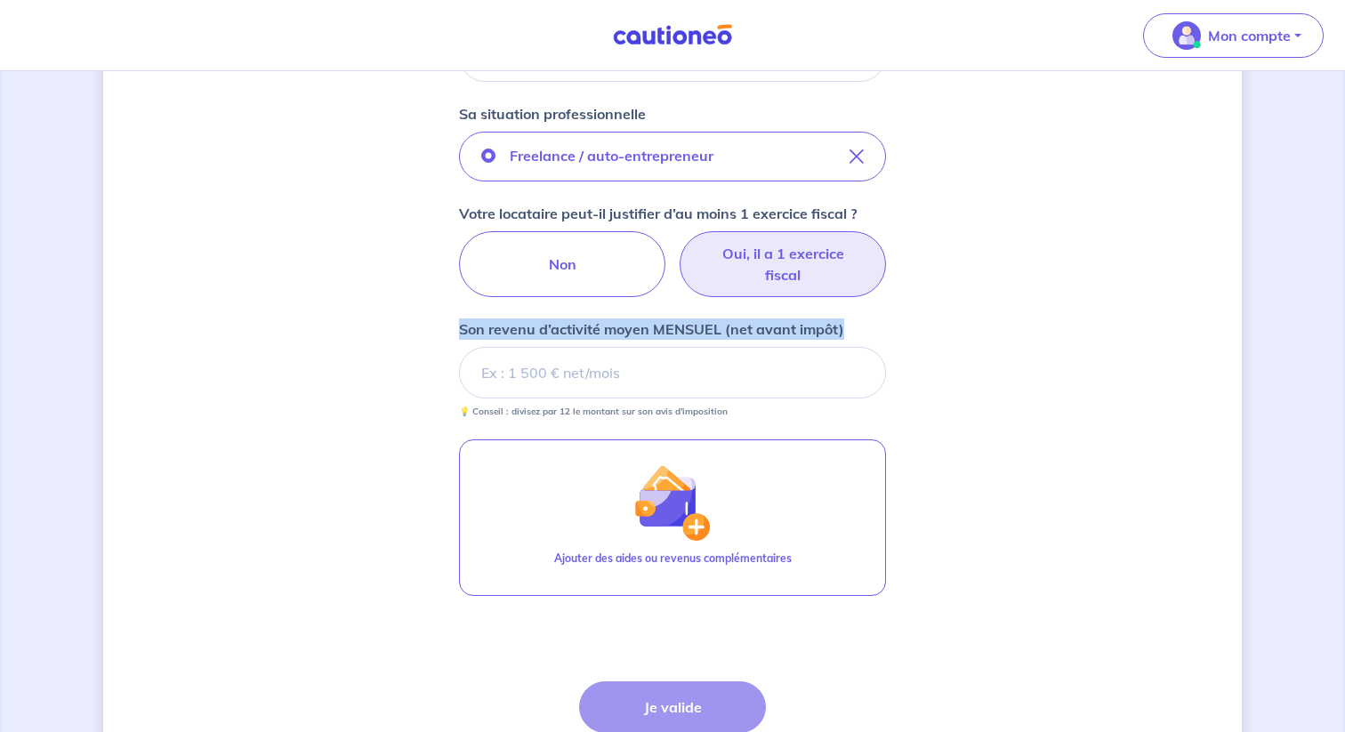
click at [698, 328] on p "Son revenu d’activité moyen MENSUEL (net avant impôt)" at bounding box center [651, 328] width 385 height 21
click at [698, 347] on input "Son revenu d’activité moyen MENSUEL (net avant impôt)" at bounding box center [672, 373] width 427 height 52
copy p "Son revenu d’activité moyen MENSUEL (net avant impôt)"
